Goal: Information Seeking & Learning: Find specific fact

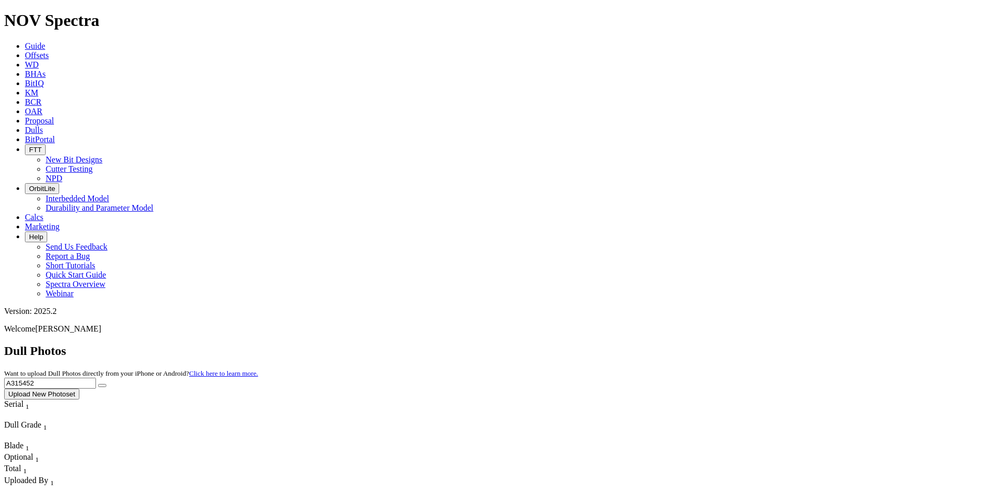
click at [96, 378] on input "A315452" at bounding box center [50, 383] width 92 height 11
click at [106, 384] on button "submit" at bounding box center [102, 385] width 8 height 3
click at [102, 385] on icon "submit" at bounding box center [102, 385] width 0 height 0
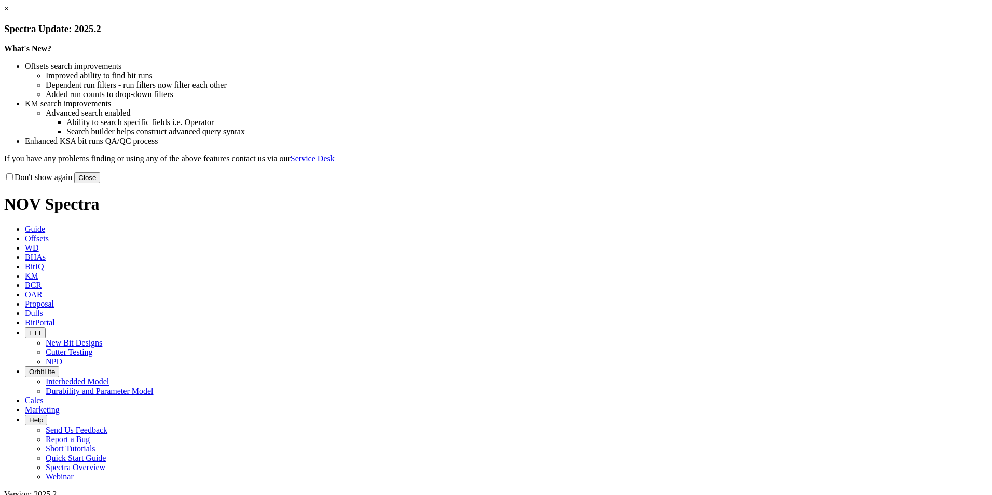
click at [100, 183] on button "Close" at bounding box center [87, 177] width 26 height 11
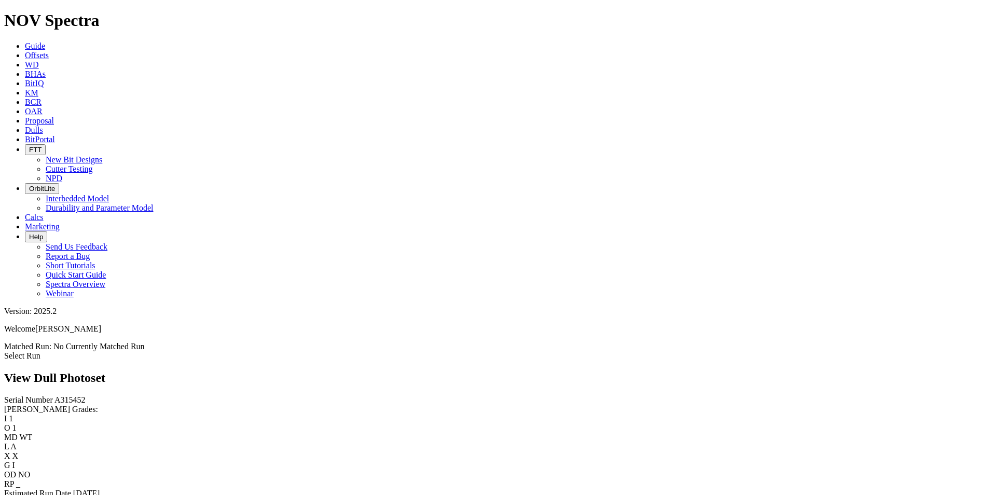
click at [40, 351] on link "Select Run" at bounding box center [22, 355] width 36 height 9
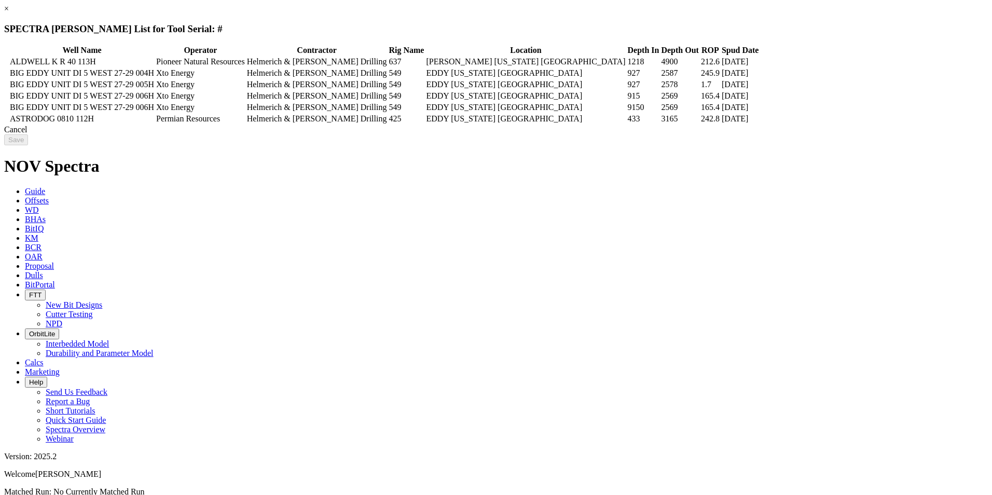
click at [775, 134] on div "Cancel" at bounding box center [495, 129] width 983 height 9
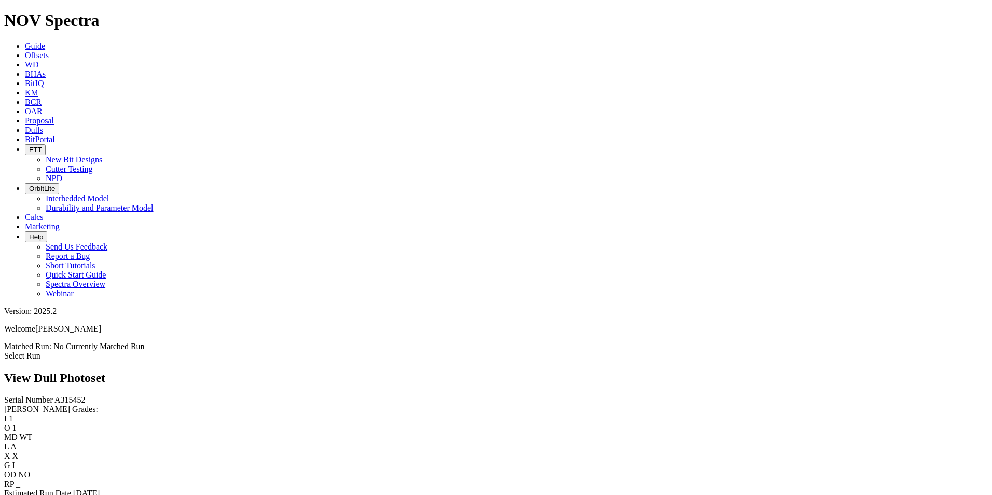
click at [49, 51] on span "Offsets" at bounding box center [37, 55] width 24 height 9
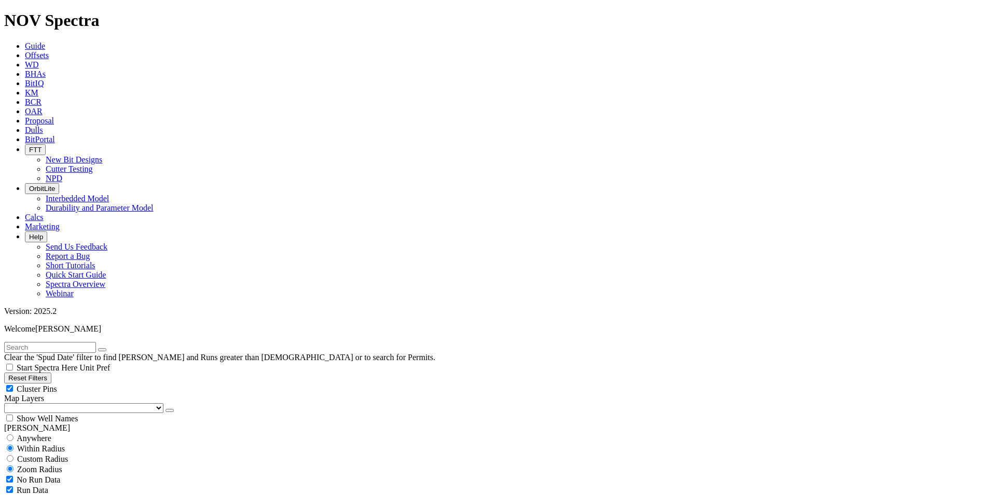
click at [90, 342] on input "text" at bounding box center [50, 347] width 92 height 11
type input "[PERSON_NAME]-"
click at [35, 434] on span "Anywhere" at bounding box center [34, 438] width 35 height 9
radio input "true"
radio input "false"
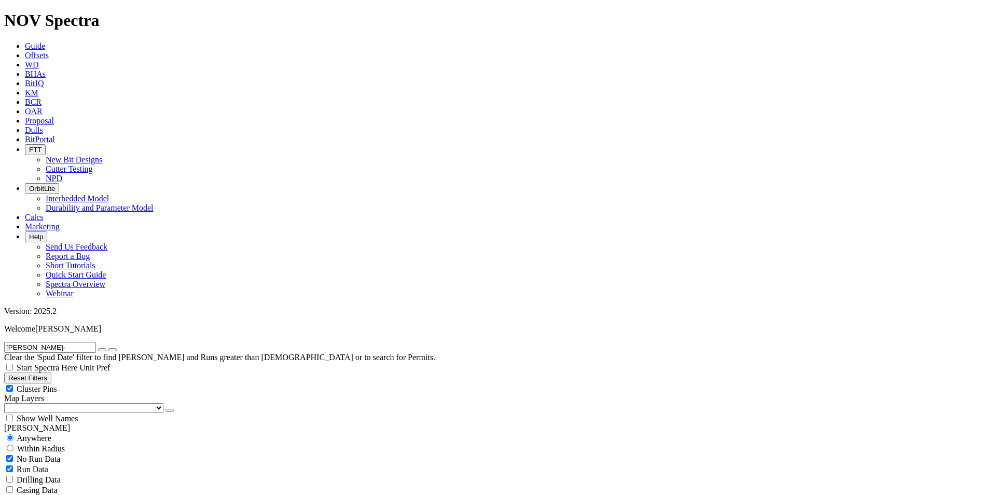
radio input "false"
radio input "true"
click at [49, 342] on input "[PERSON_NAME]-" at bounding box center [50, 347] width 92 height 11
type input "[PERSON_NAME] fortune"
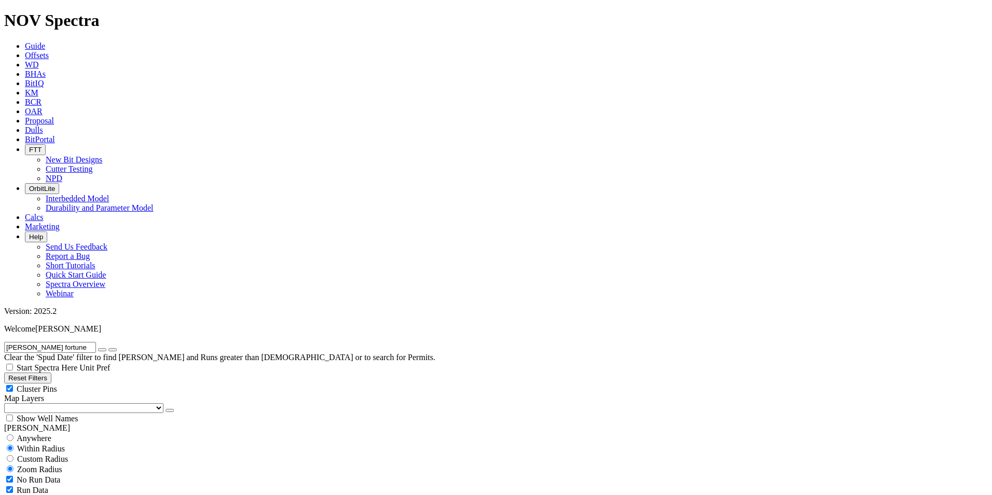
scroll to position [11, 0]
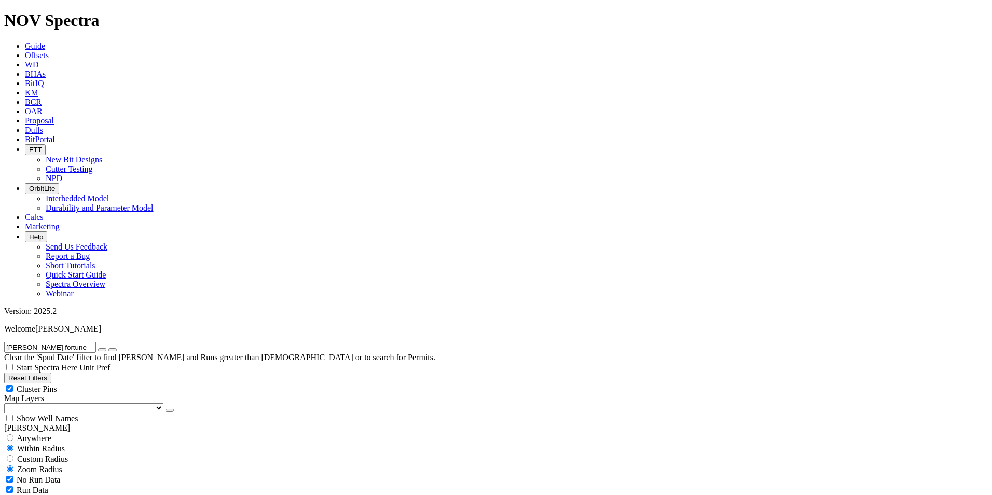
scroll to position [0, 0]
click at [52, 403] on select "US Counties [GEOGRAPHIC_DATA], [GEOGRAPHIC_DATA] [GEOGRAPHIC_DATA], [GEOGRAPHIC…" at bounding box center [83, 408] width 159 height 10
click at [8, 403] on select "US Counties [GEOGRAPHIC_DATA], [GEOGRAPHIC_DATA] [GEOGRAPHIC_DATA], [GEOGRAPHIC…" at bounding box center [83, 408] width 159 height 10
click at [78, 414] on span "Show Well Names" at bounding box center [47, 418] width 61 height 9
checkbox input "true"
